Goal: Find specific page/section: Find specific page/section

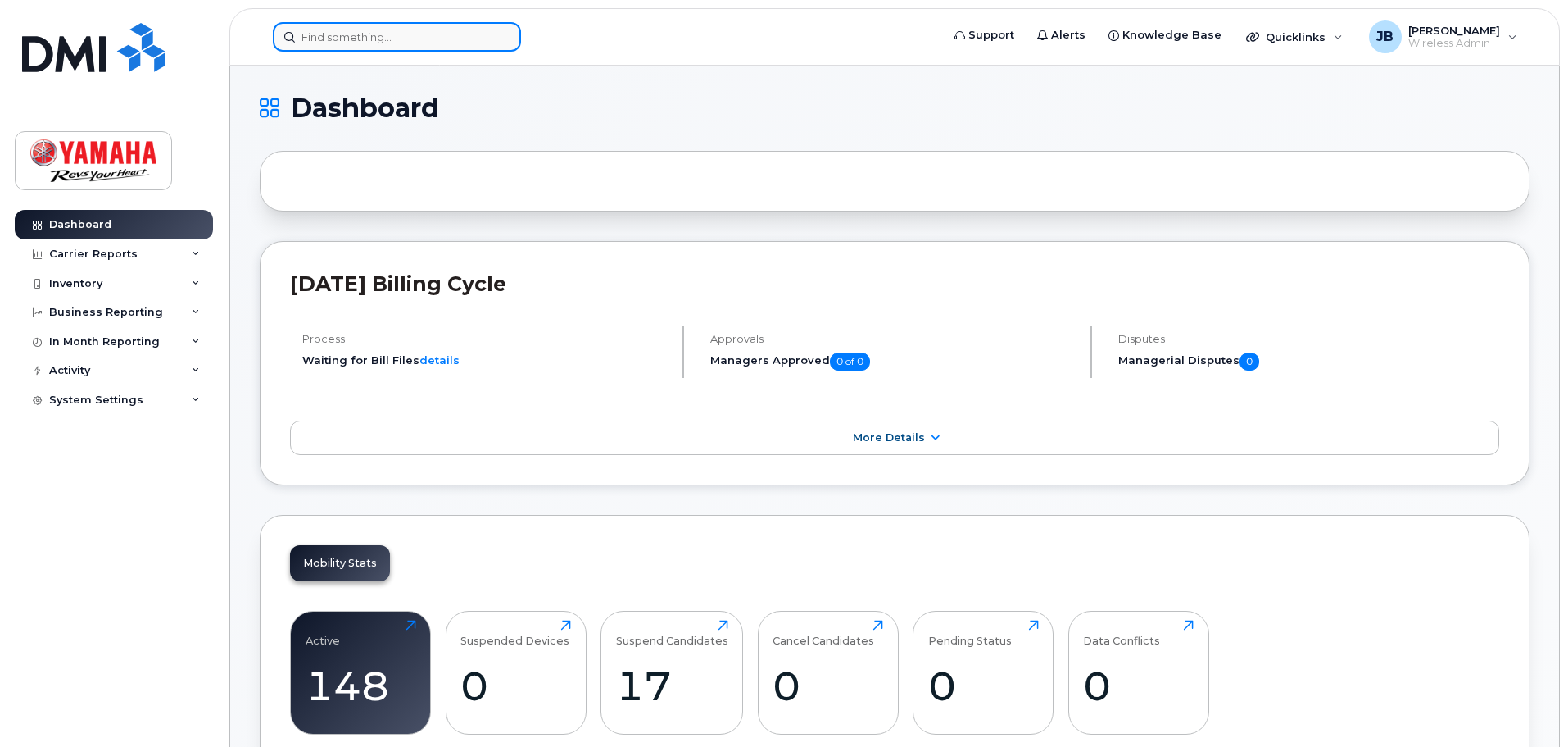
click at [314, 40] on input at bounding box center [397, 37] width 249 height 30
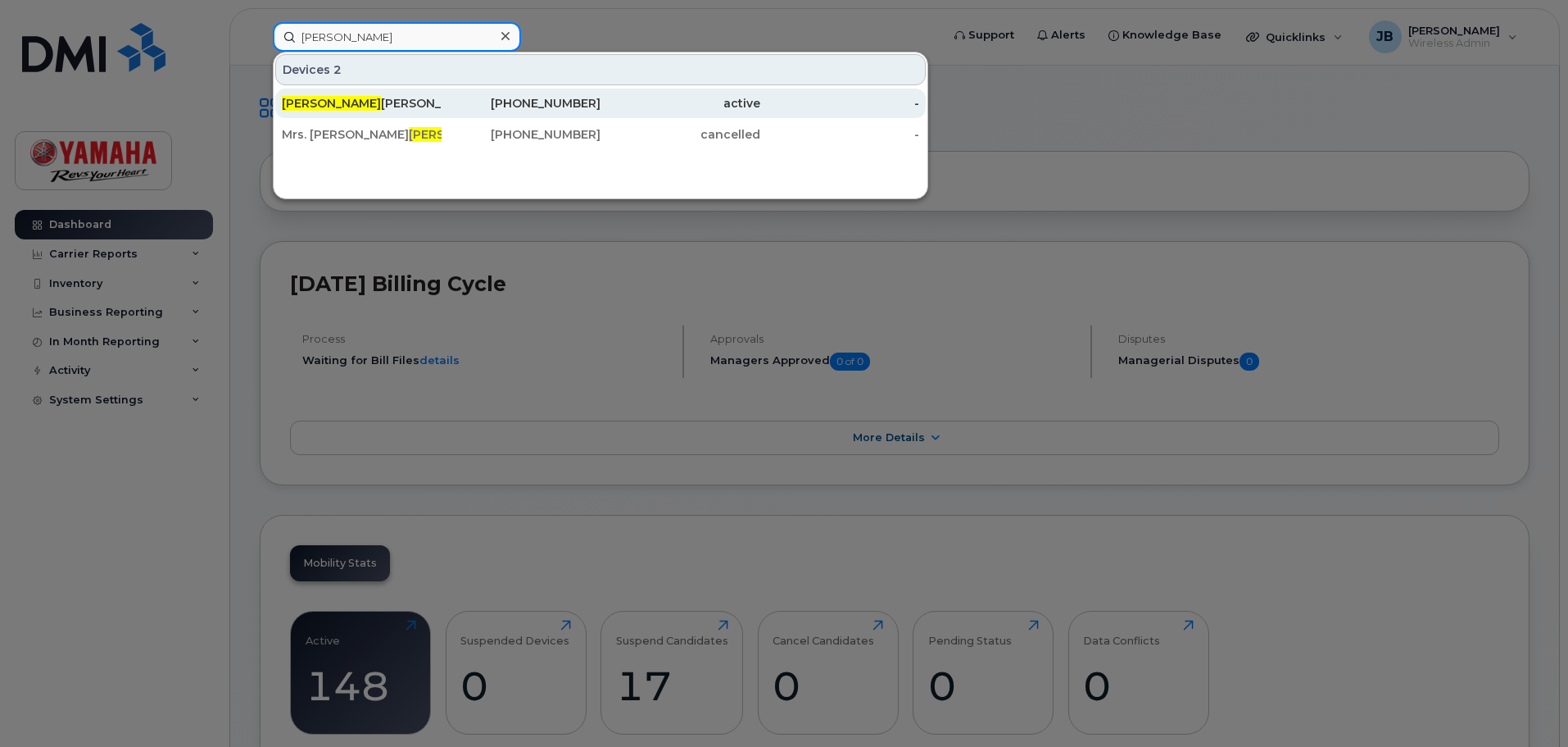
type input "[PERSON_NAME]"
click at [352, 98] on div "[PERSON_NAME]" at bounding box center [362, 103] width 160 height 17
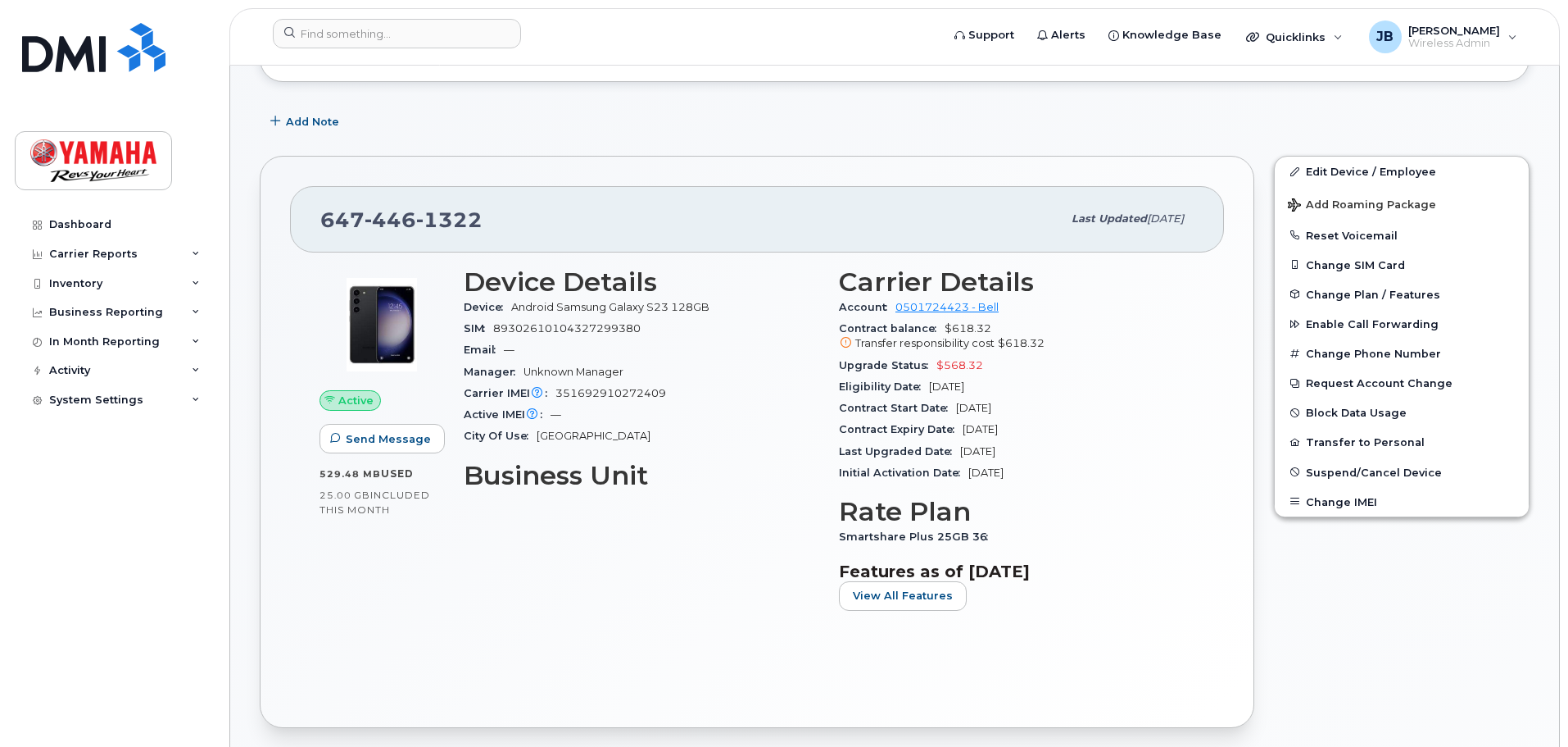
scroll to position [246, 0]
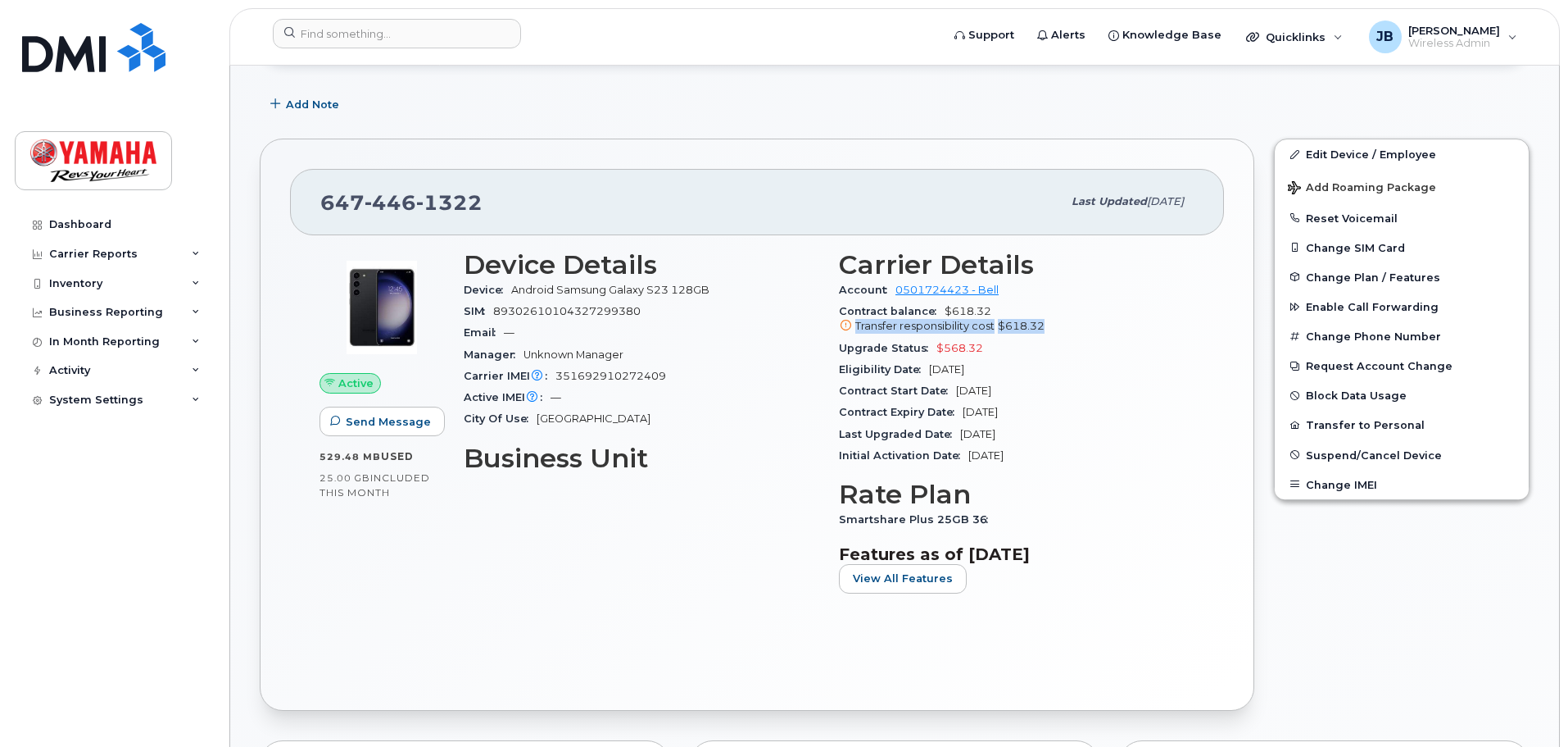
drag, startPoint x: 1059, startPoint y: 326, endPoint x: 845, endPoint y: 331, distance: 214.1
click at [845, 331] on div "Transfer responsibility cost $618.32" at bounding box center [1016, 326] width 356 height 15
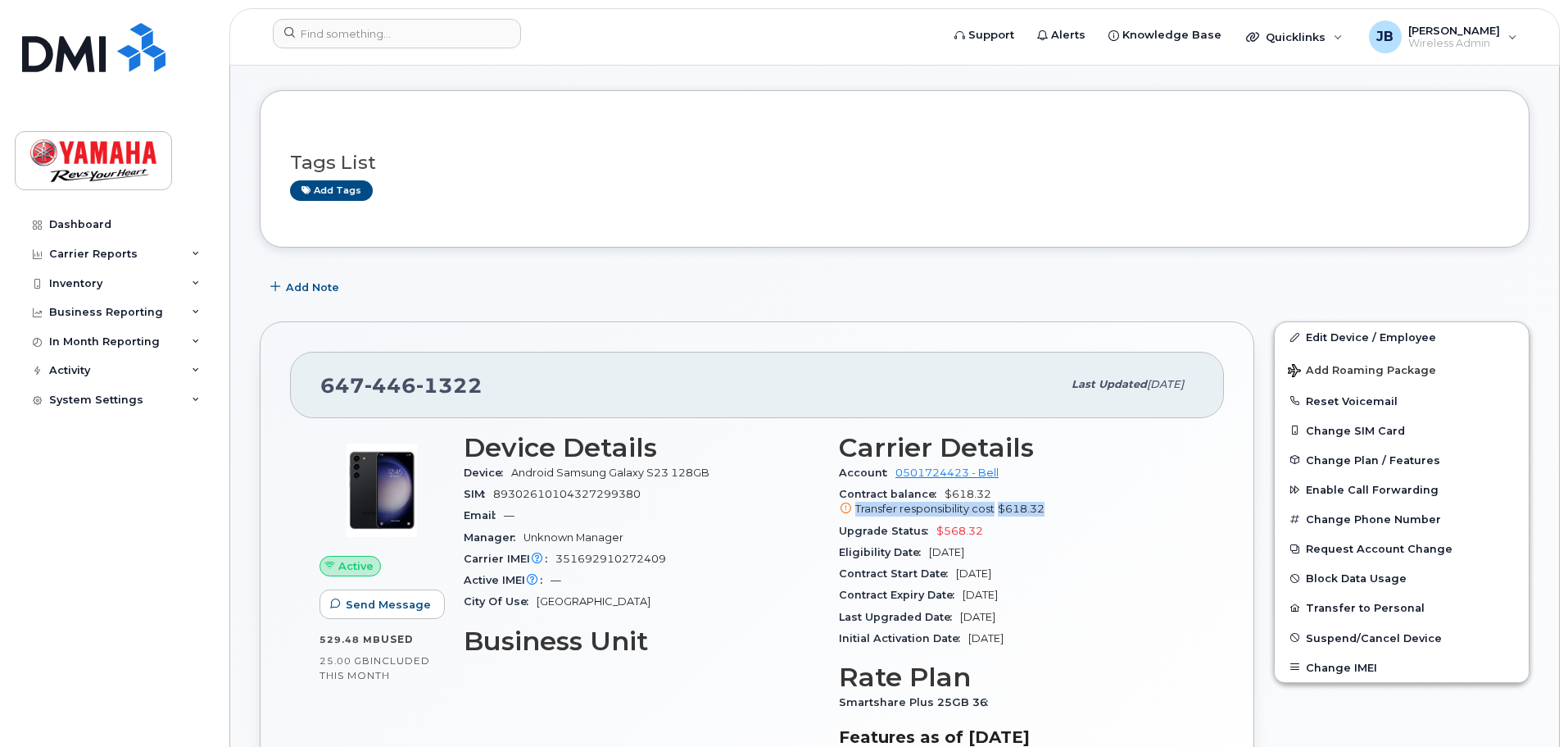
scroll to position [0, 0]
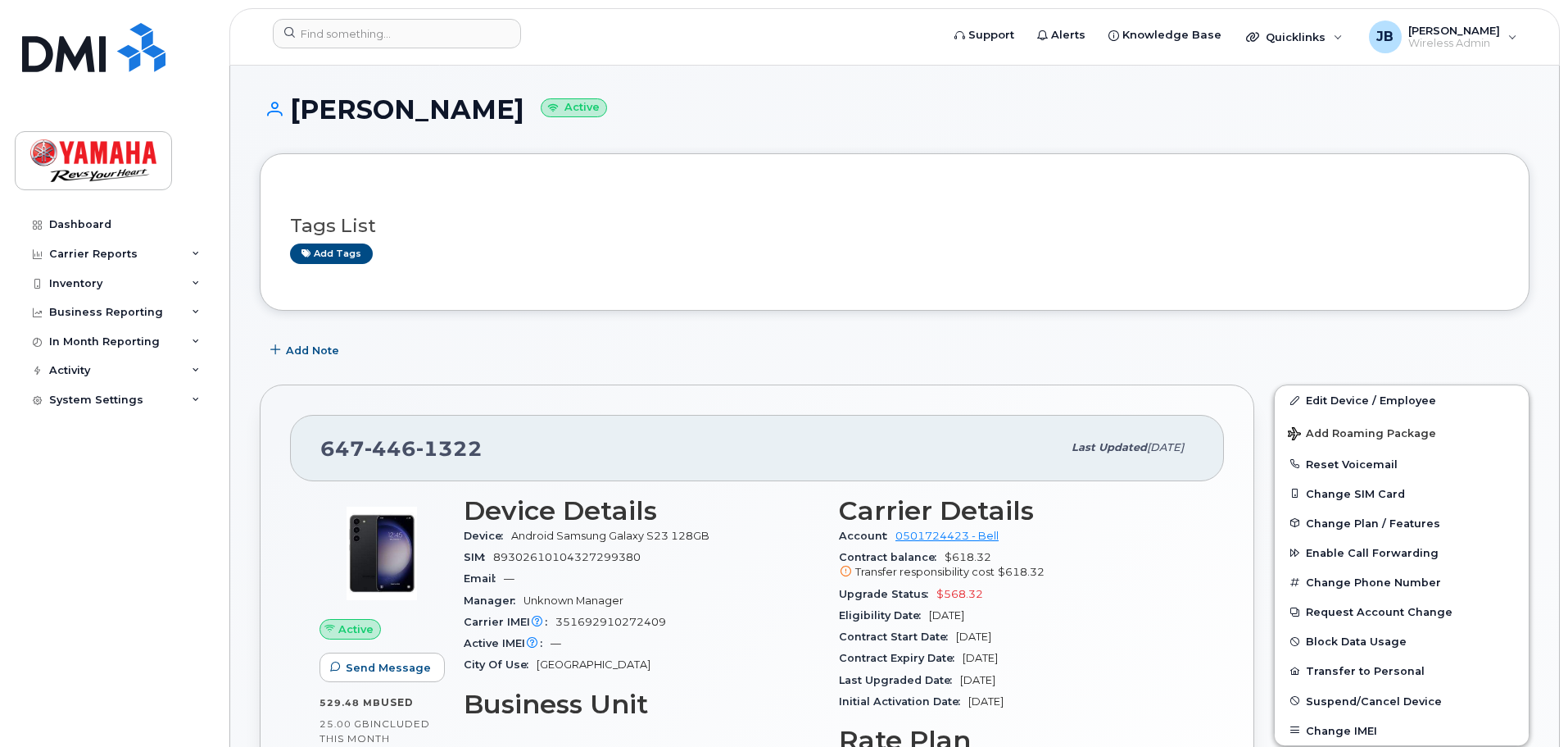
drag, startPoint x: 1045, startPoint y: 573, endPoint x: 857, endPoint y: 572, distance: 188.0
click at [857, 572] on div "Transfer responsibility cost $618.32" at bounding box center [1016, 571] width 356 height 15
copy div "Transfer responsibility cost $618.32"
